Goal: Information Seeking & Learning: Find specific fact

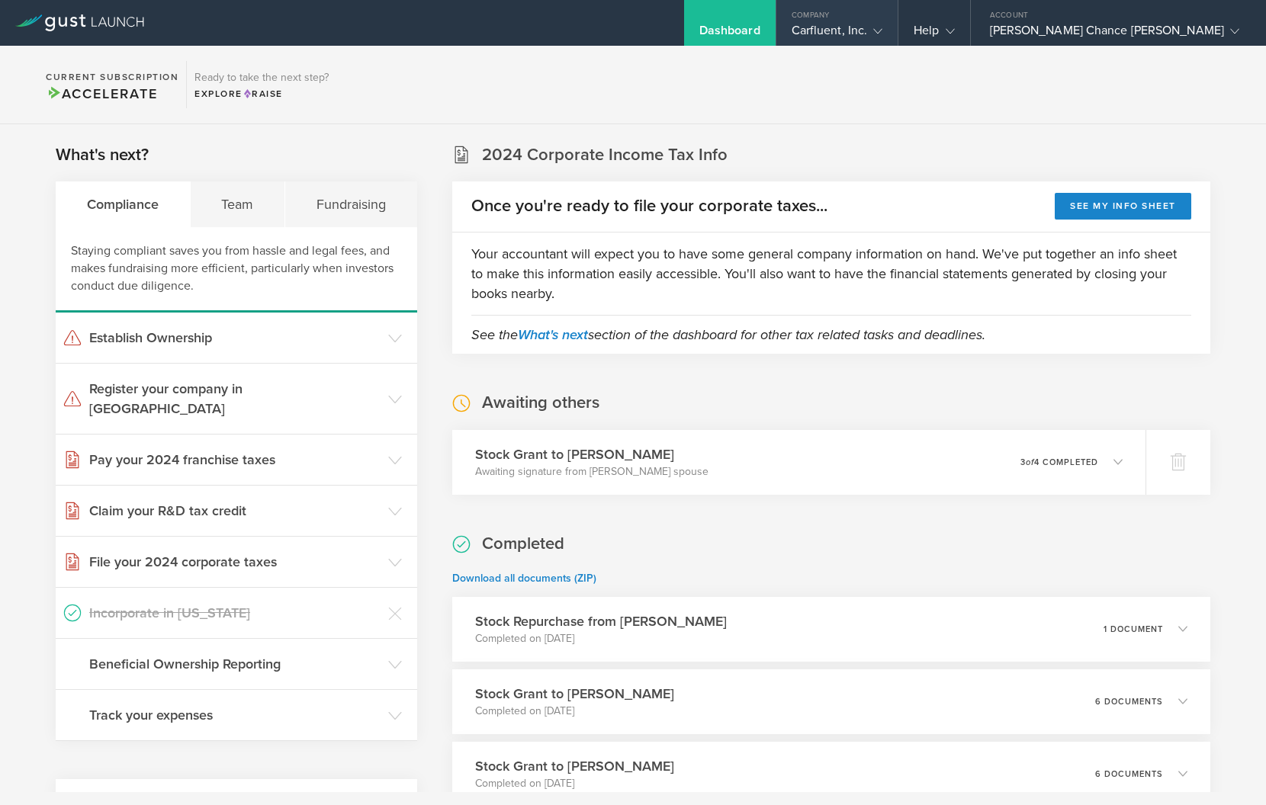
click at [898, 21] on div "Company" at bounding box center [837, 11] width 122 height 23
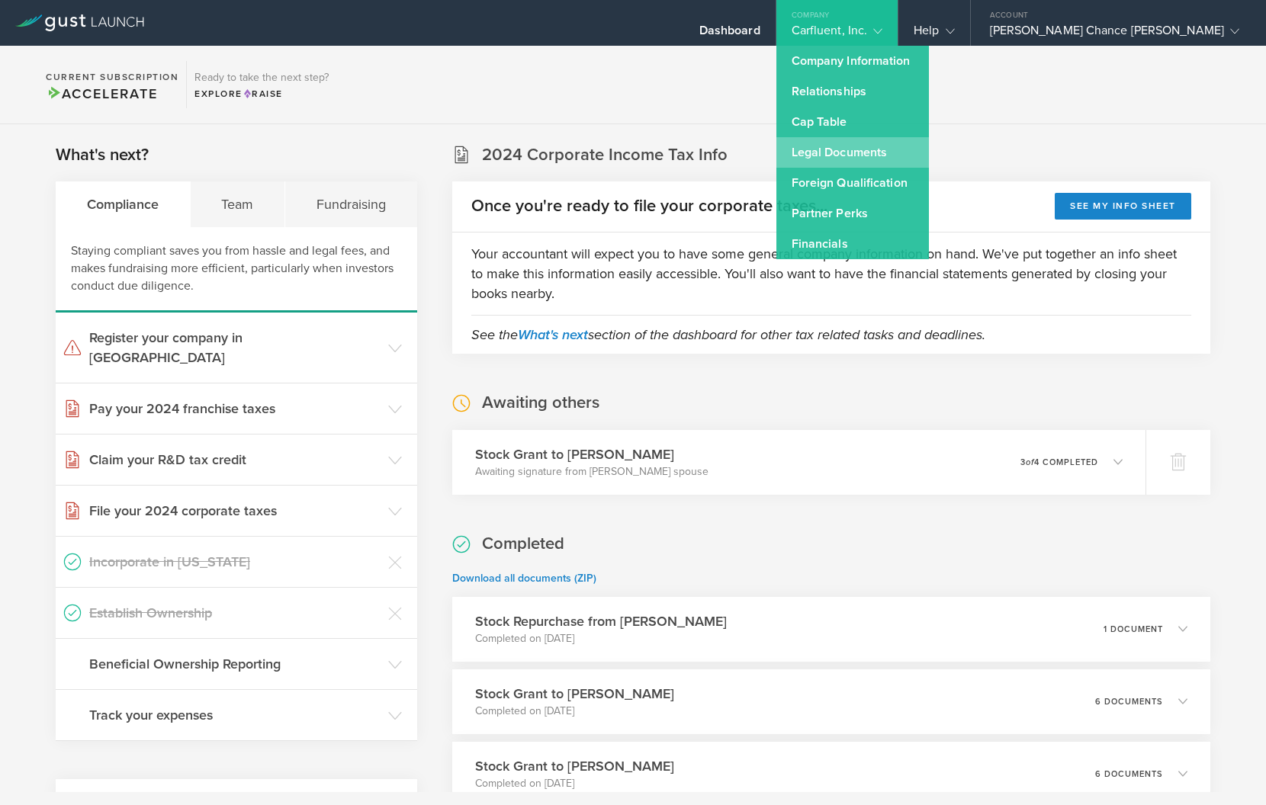
click at [929, 149] on link "Legal Documents" at bounding box center [852, 152] width 152 height 30
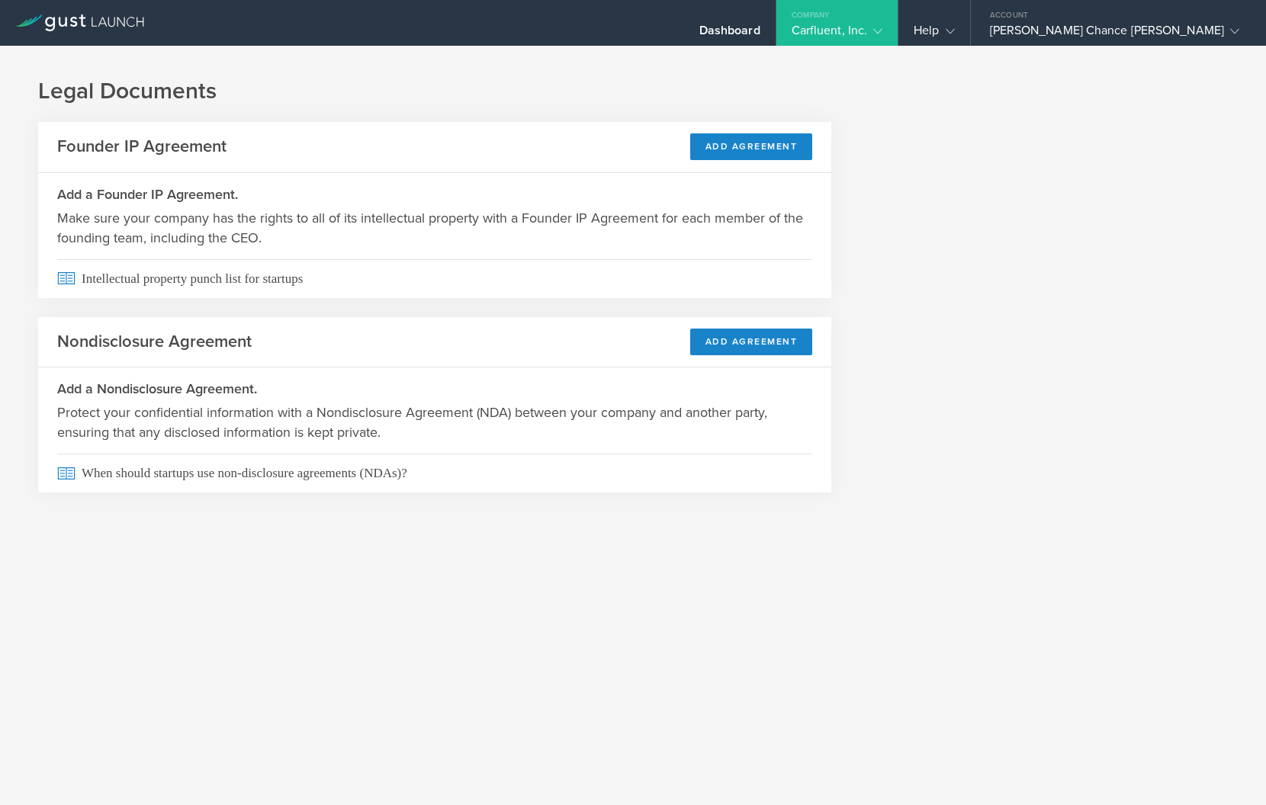
click at [898, 21] on div "Company" at bounding box center [837, 11] width 122 height 23
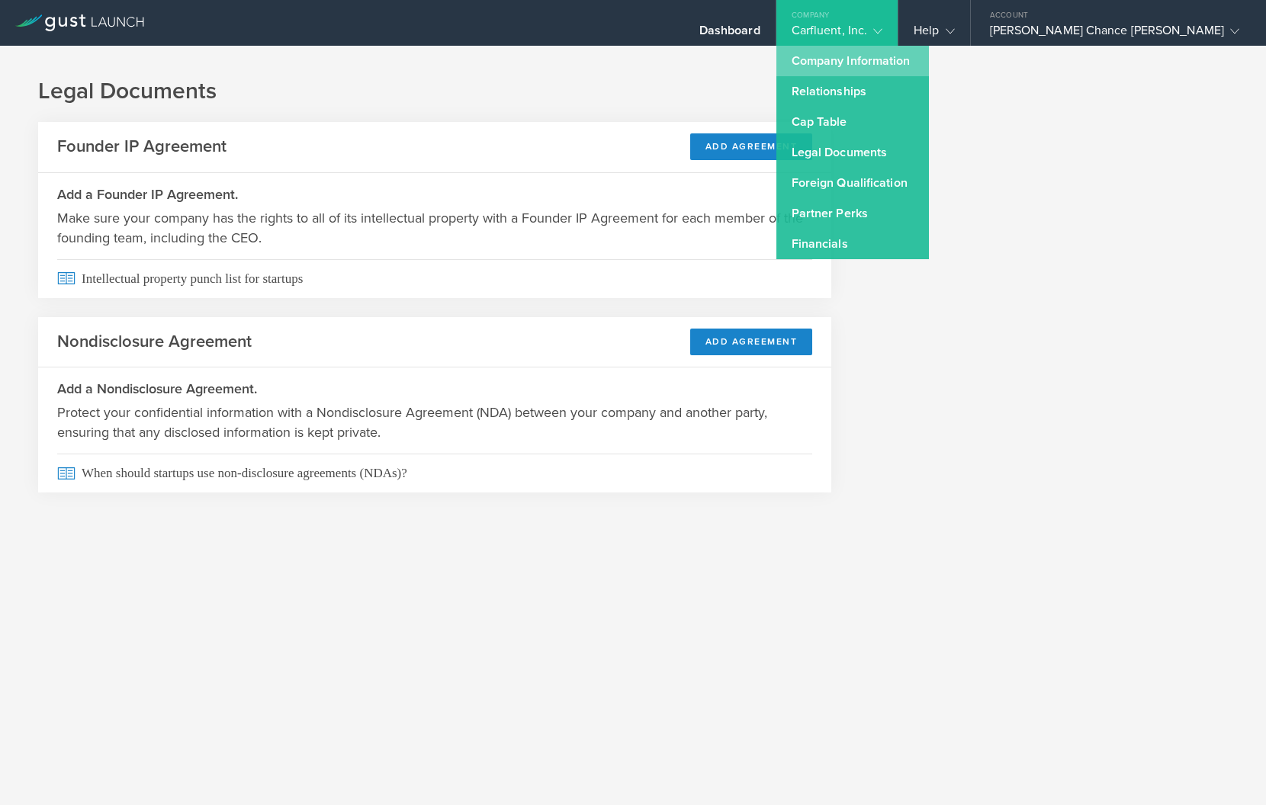
click at [929, 62] on link "Company Information" at bounding box center [852, 61] width 152 height 30
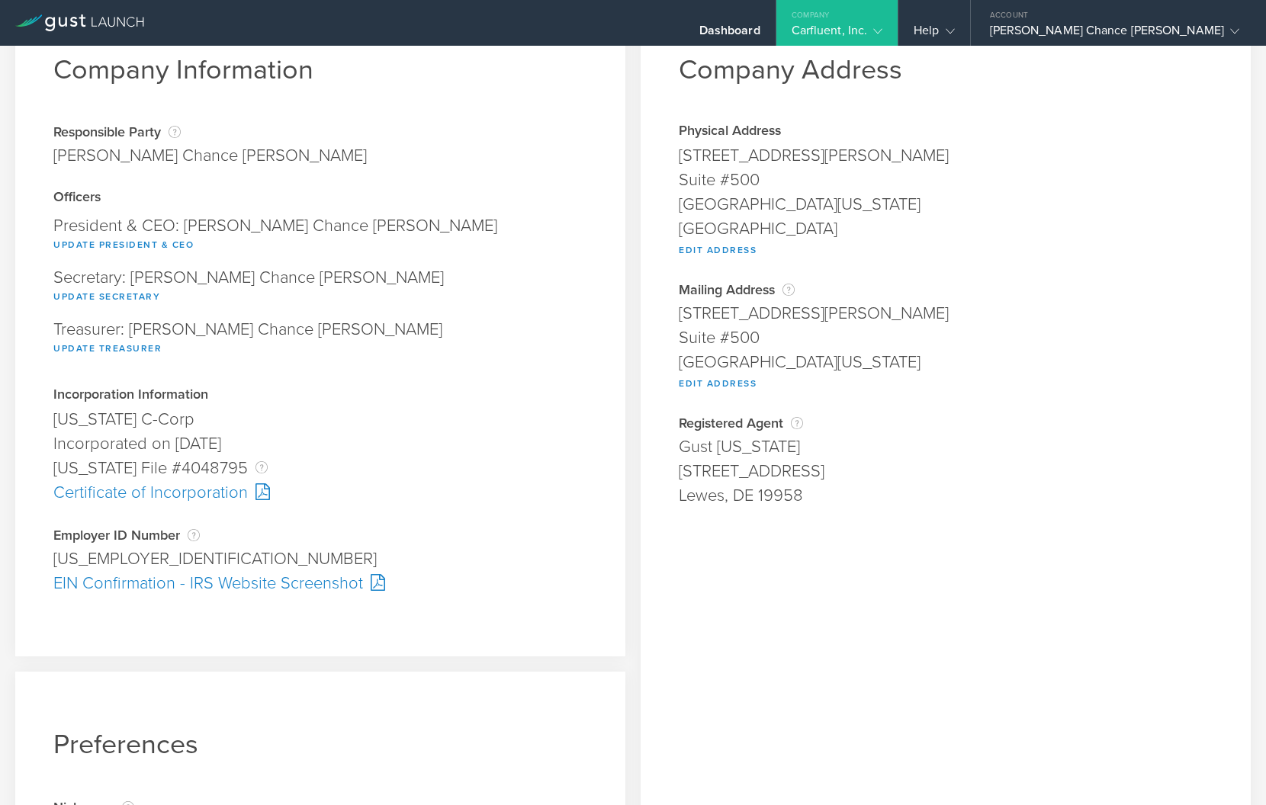
scroll to position [205, 0]
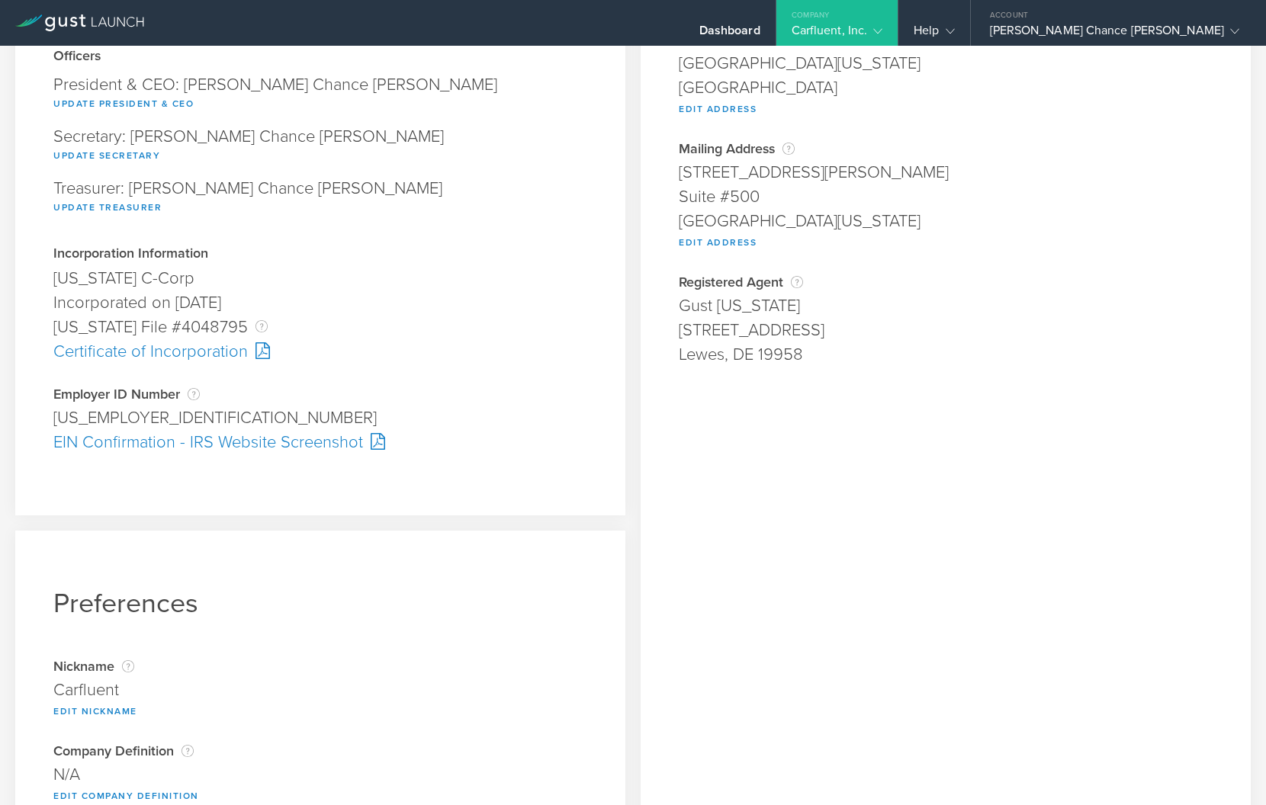
click at [187, 445] on div "EIN Confirmation - IRS Website Screenshot" at bounding box center [320, 442] width 534 height 24
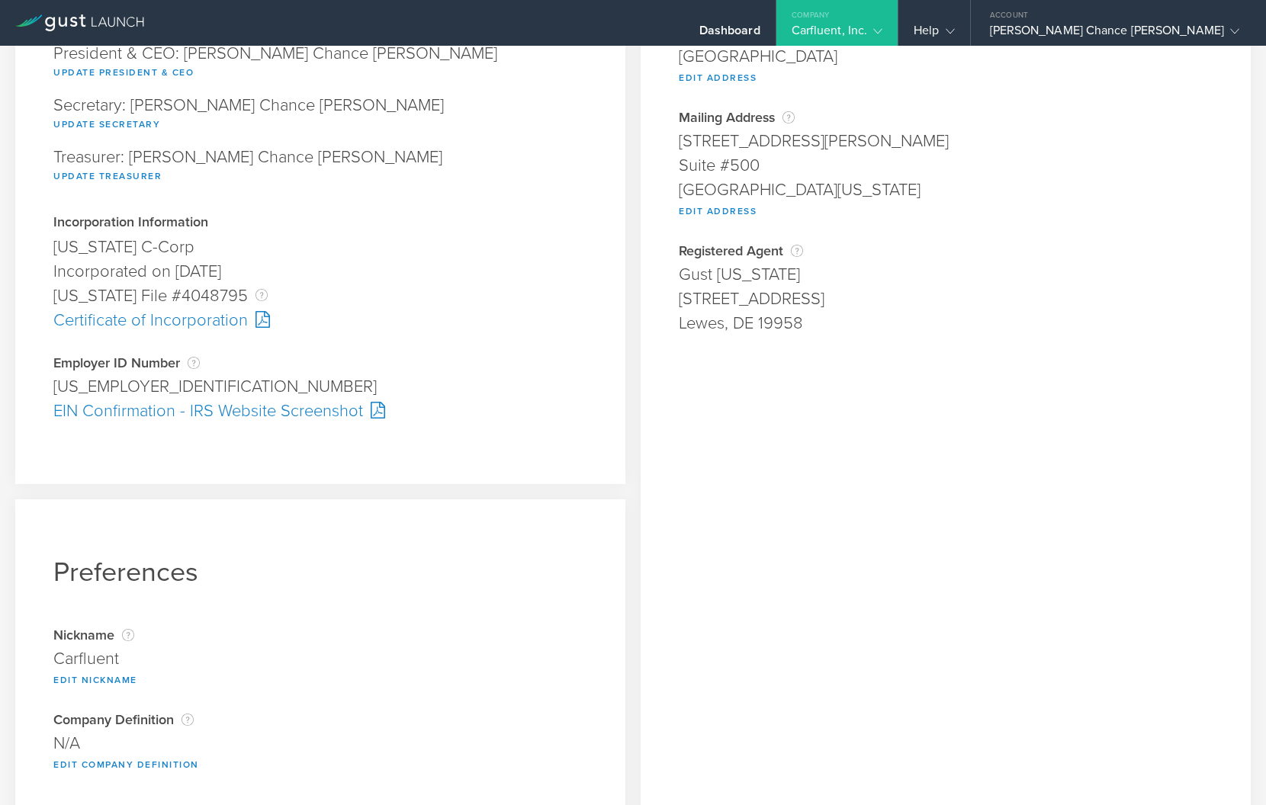
scroll to position [242, 0]
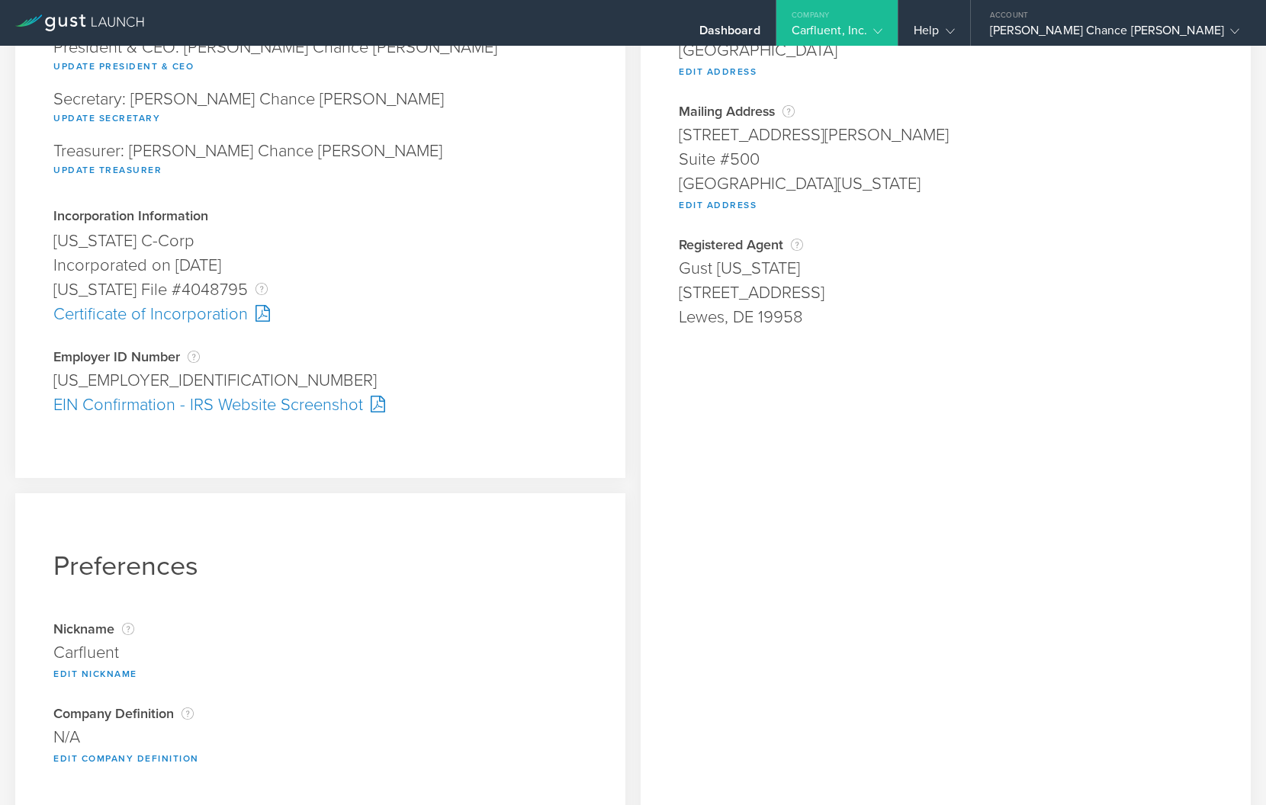
click at [194, 318] on div "Certificate of Incorporation" at bounding box center [320, 314] width 534 height 24
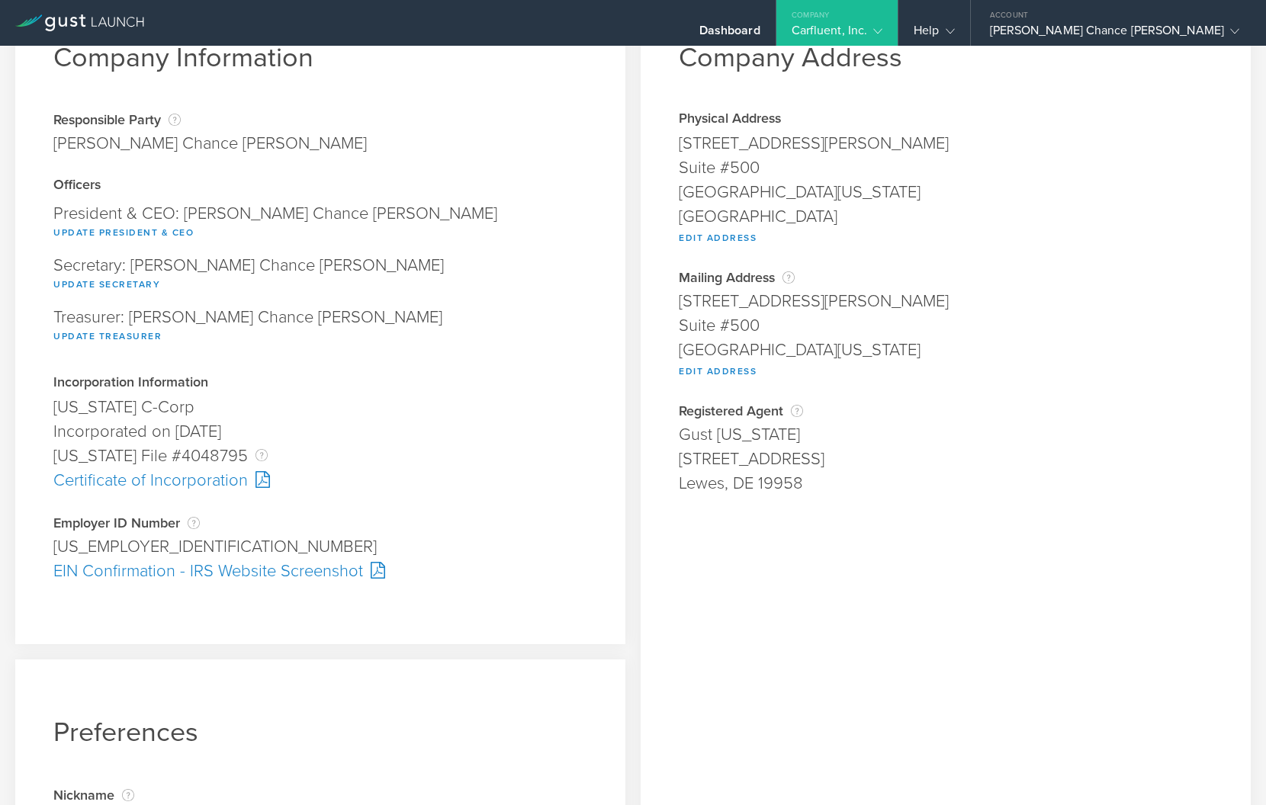
scroll to position [0, 0]
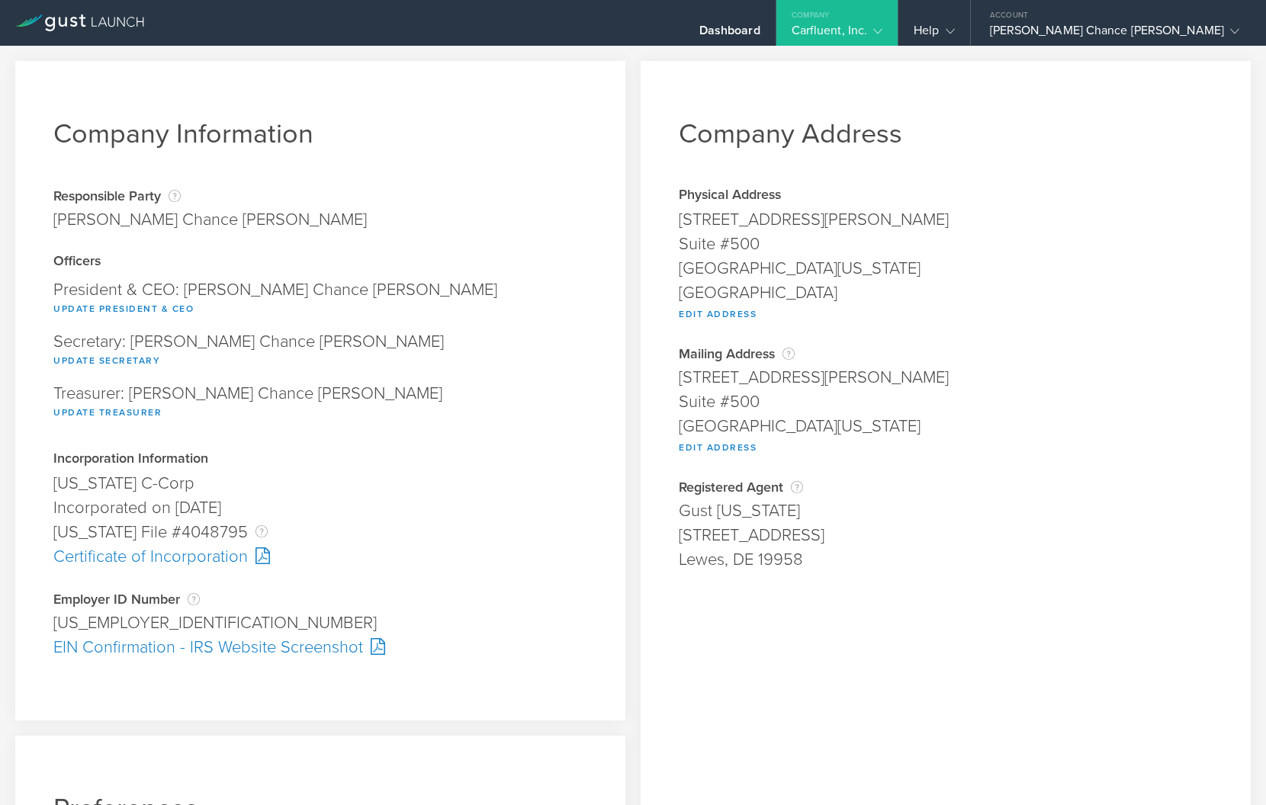
click at [374, 645] on div at bounding box center [374, 646] width 22 height 17
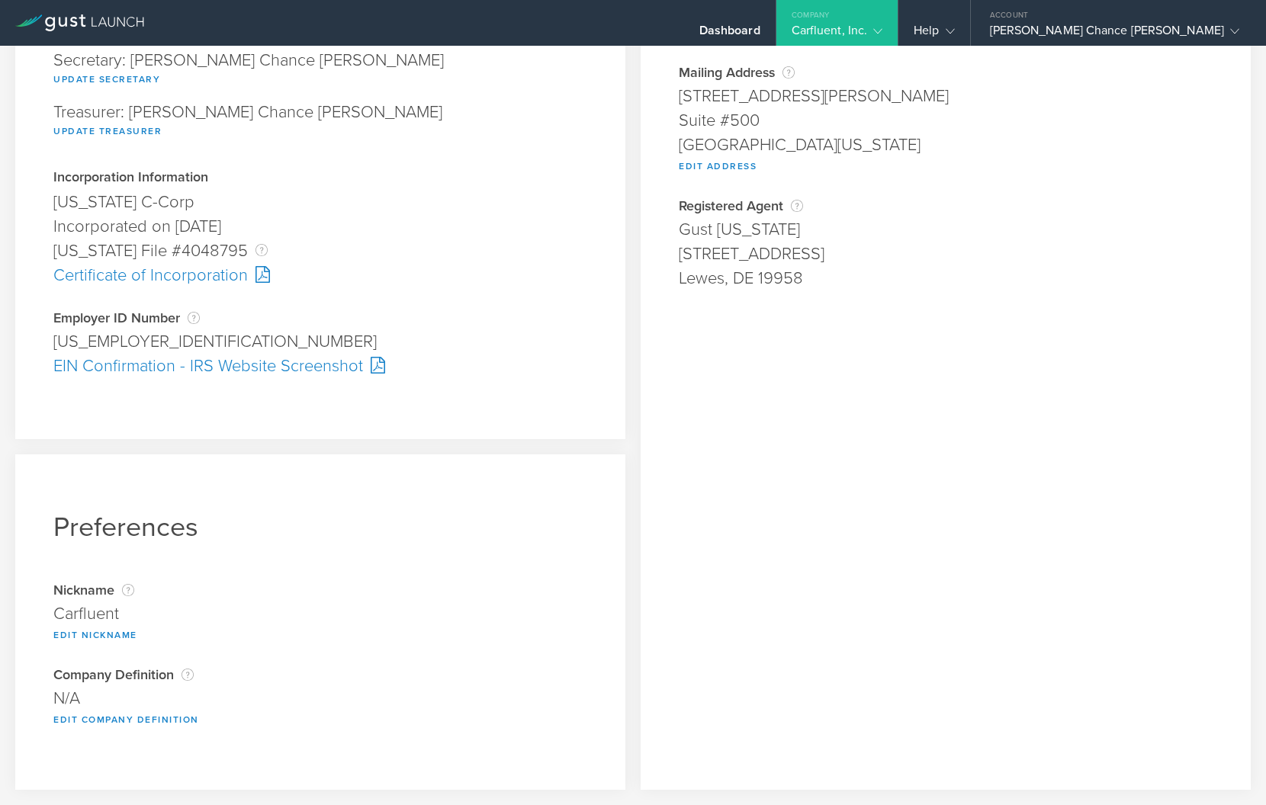
click at [898, 20] on div "Company" at bounding box center [837, 11] width 122 height 23
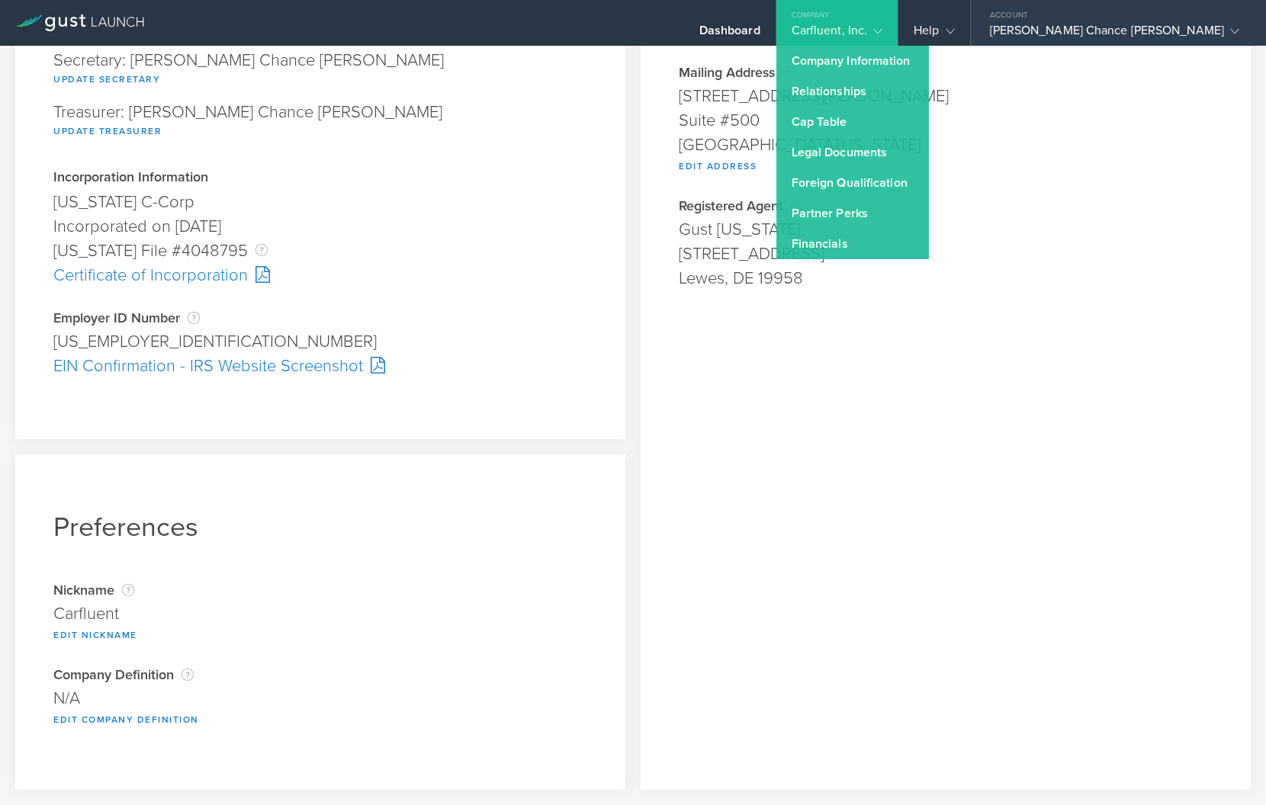
click at [1183, 29] on div "[PERSON_NAME] Chance [PERSON_NAME]" at bounding box center [1114, 34] width 249 height 23
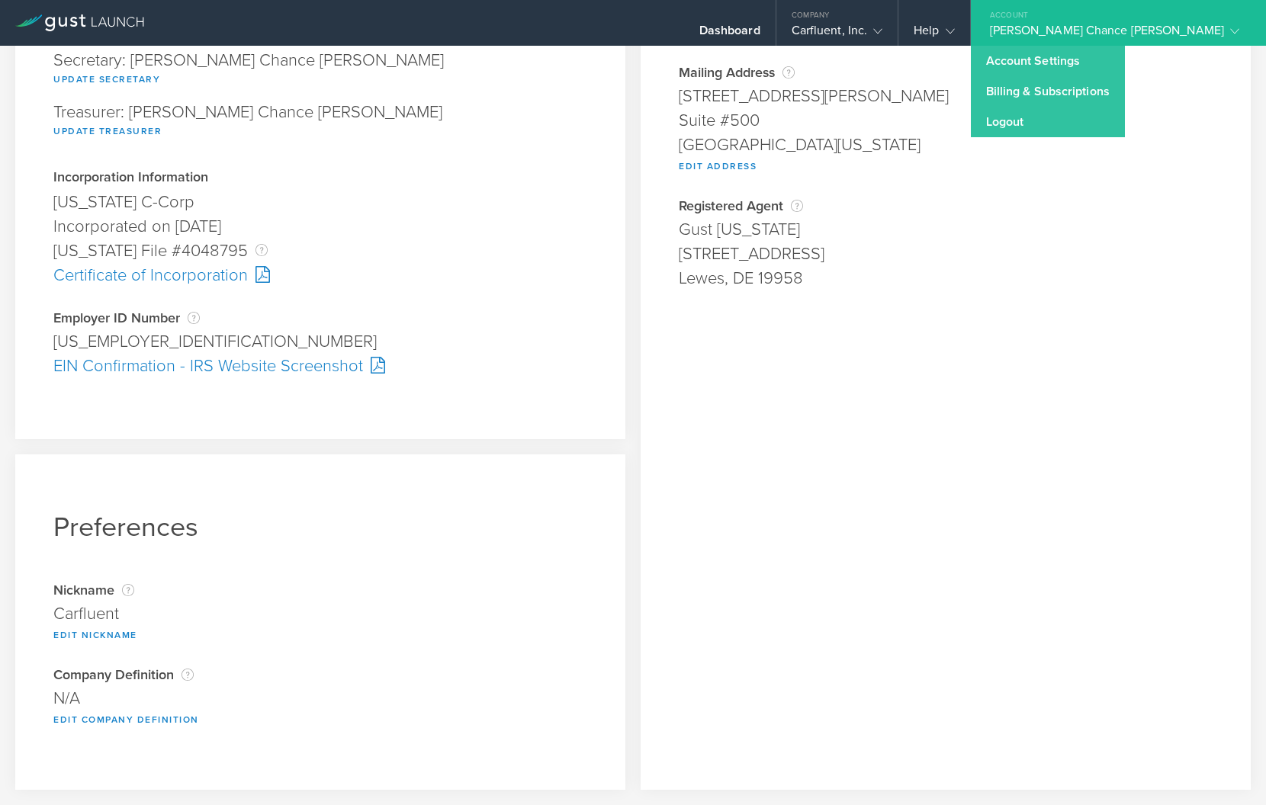
click at [967, 380] on div "Company Address Physical Address [STREET_ADDRESS][PERSON_NAME][US_STATE] Edit A…" at bounding box center [945, 285] width 610 height 1010
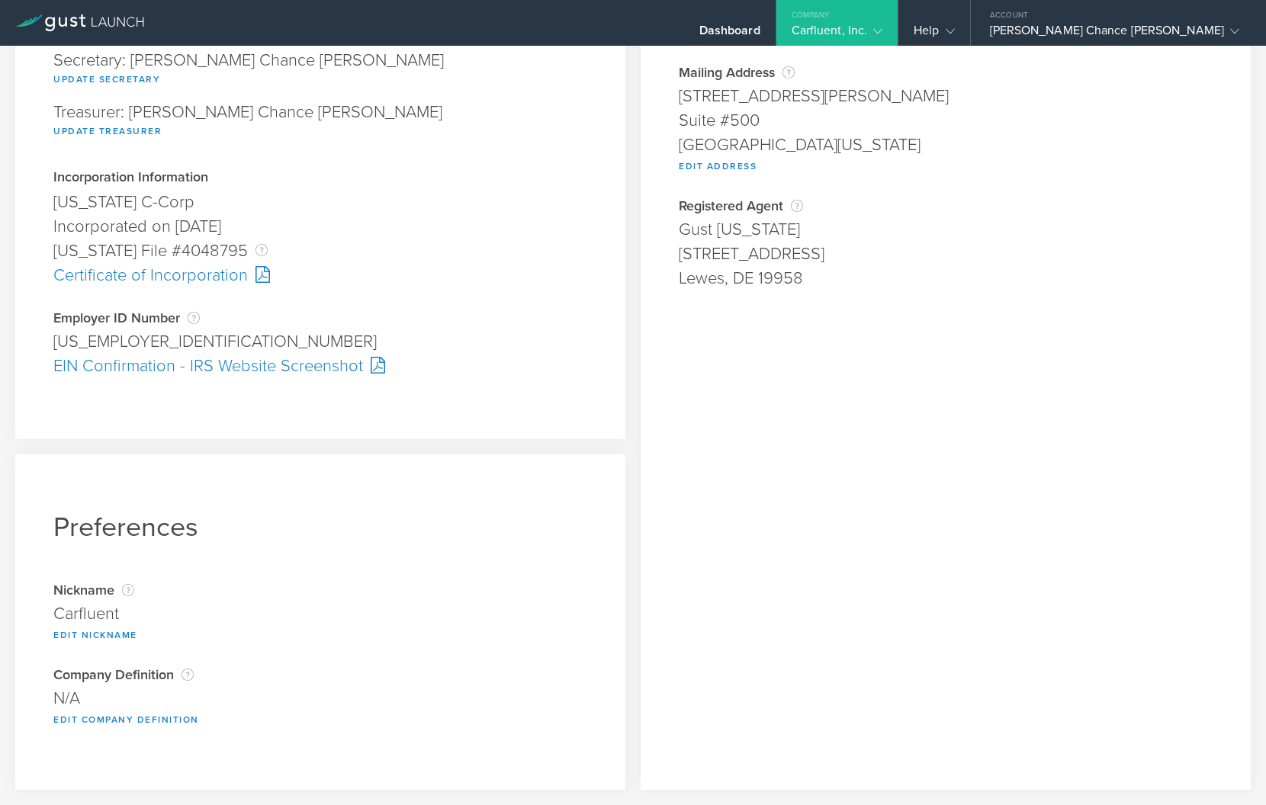
click at [967, 380] on div "Company Address Physical Address [STREET_ADDRESS][PERSON_NAME][US_STATE] Edit A…" at bounding box center [945, 285] width 610 height 1010
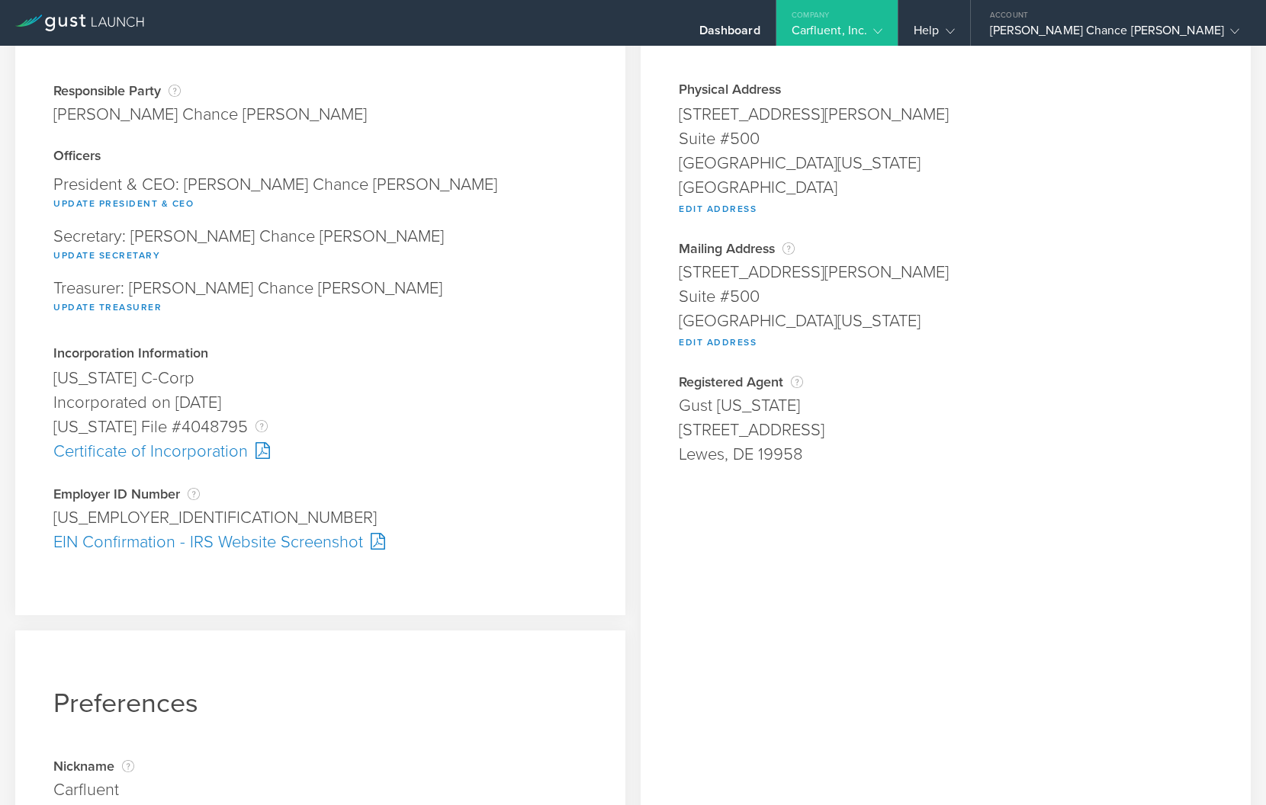
scroll to position [0, 0]
